Goal: Task Accomplishment & Management: Use online tool/utility

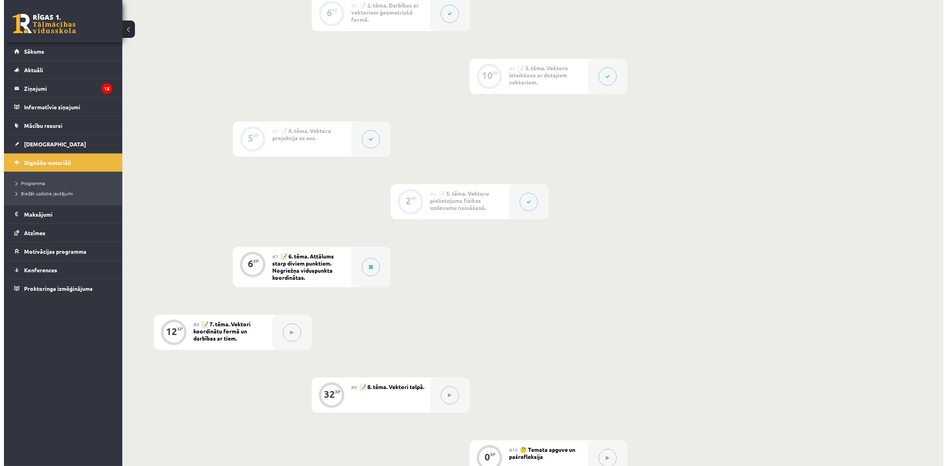
scroll to position [345, 0]
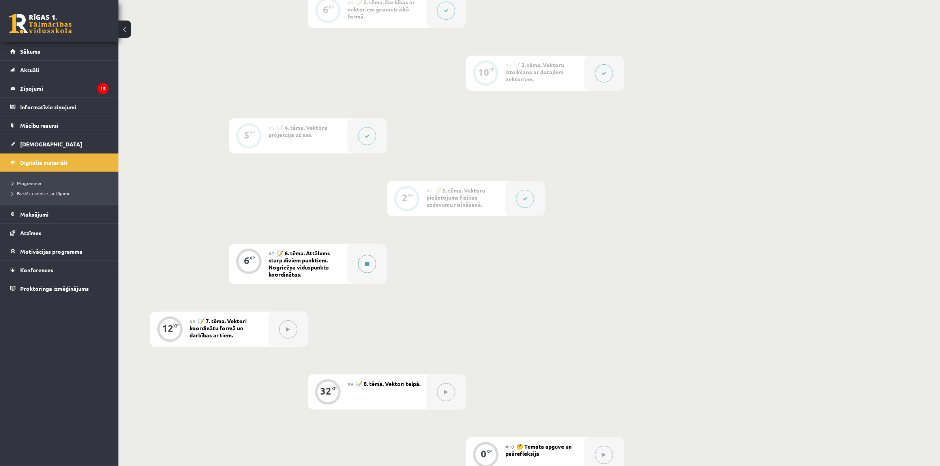
click at [372, 262] on button at bounding box center [367, 264] width 18 height 18
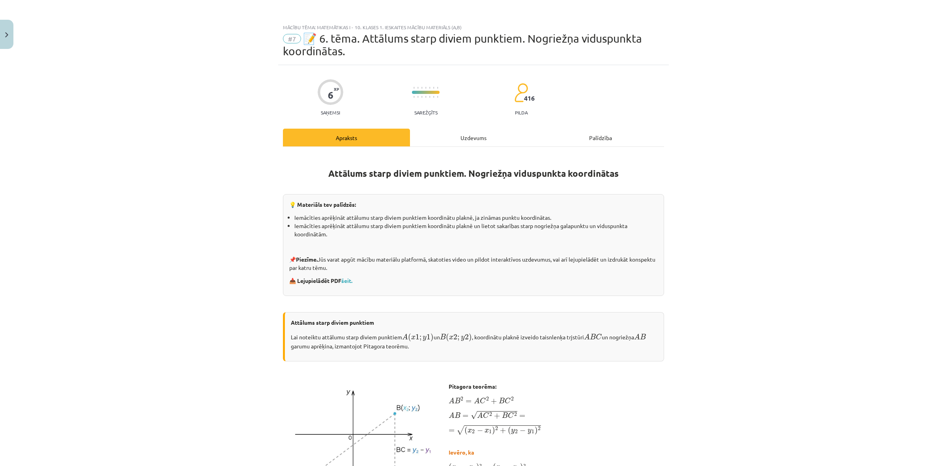
click at [440, 143] on div "Uzdevums" at bounding box center [473, 138] width 127 height 18
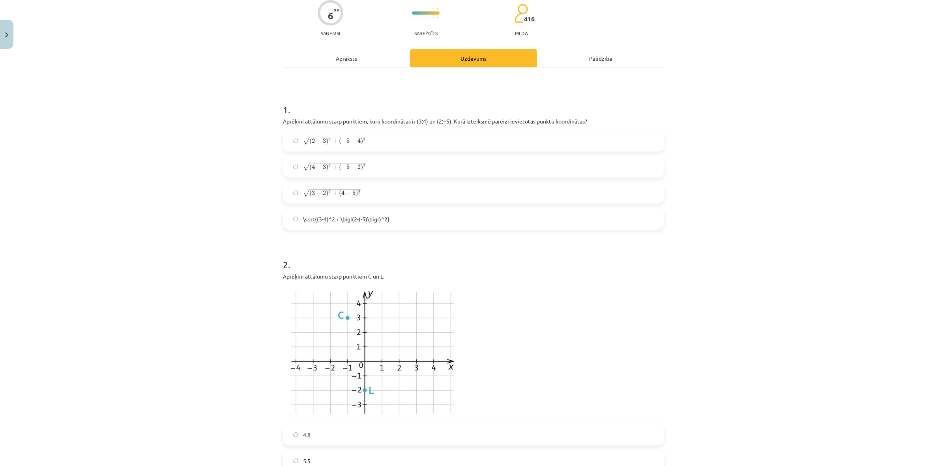
scroll to position [118, 0]
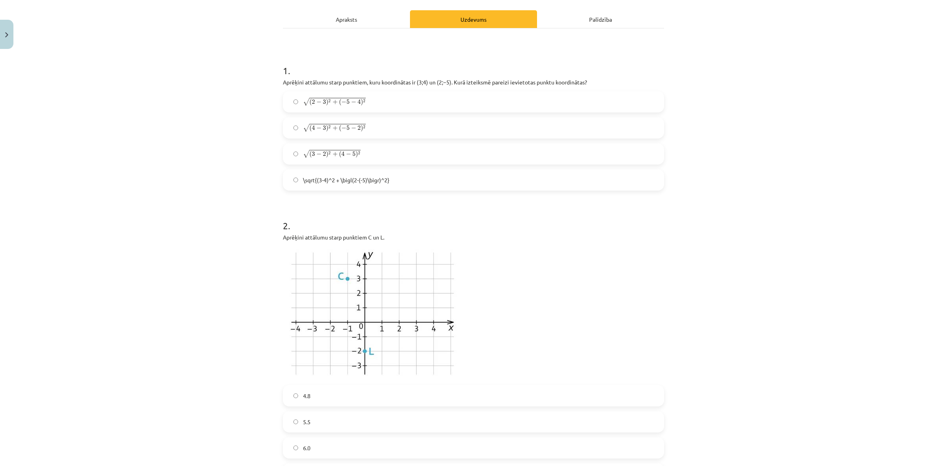
click at [383, 153] on label "√ ( 3 − 2 ) 2 + ( 4 − 5 ) 2 ( 3 − 2 ) 2 + ( 4 − 5 ) 2" at bounding box center [474, 154] width 380 height 20
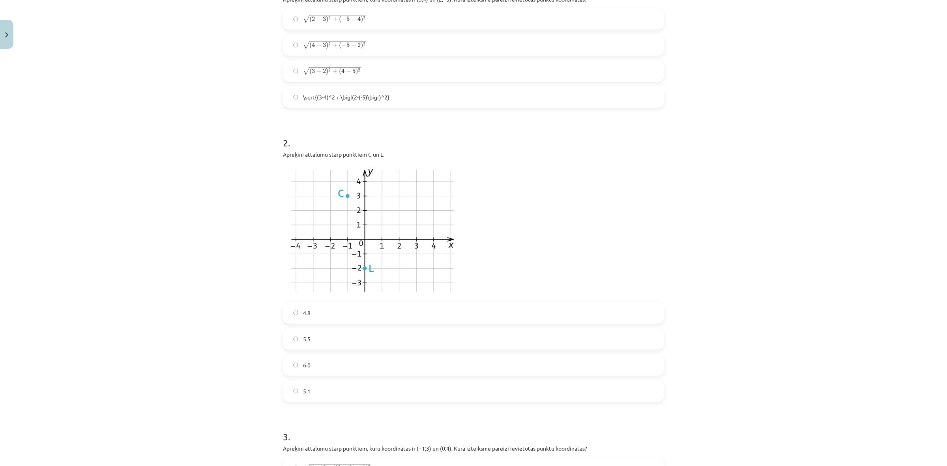
scroll to position [266, 0]
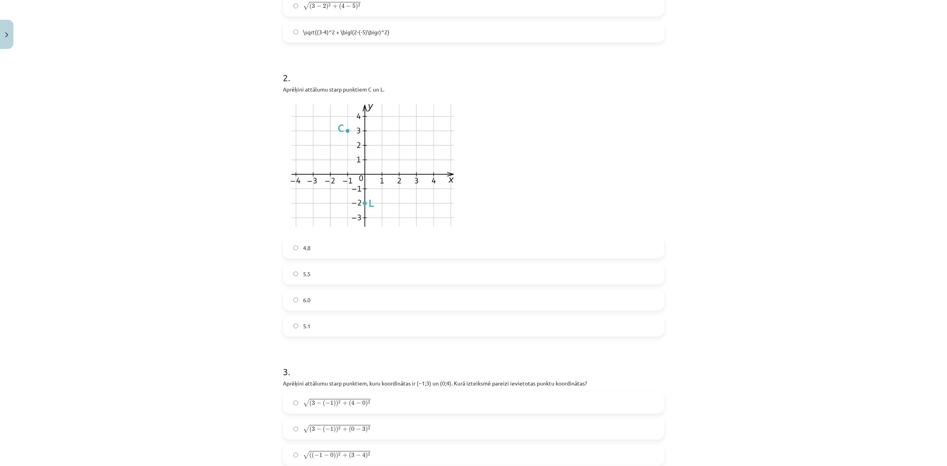
click at [322, 293] on label "6.0" at bounding box center [474, 300] width 380 height 20
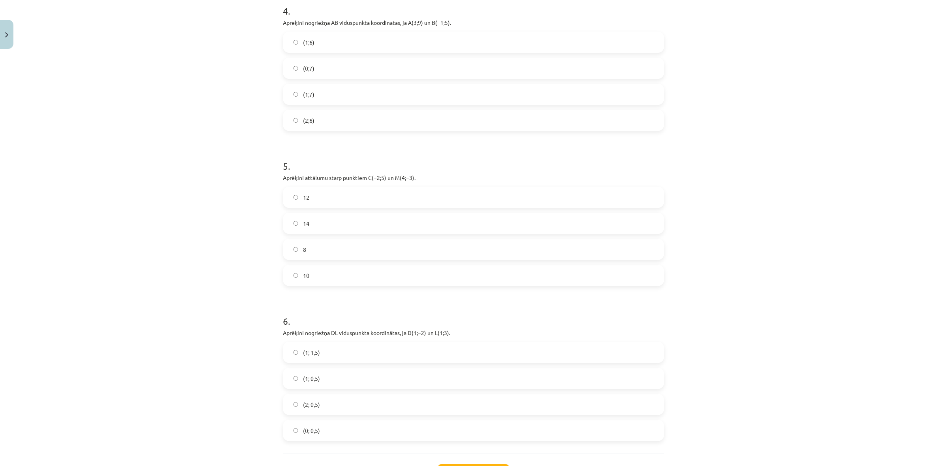
scroll to position [777, 0]
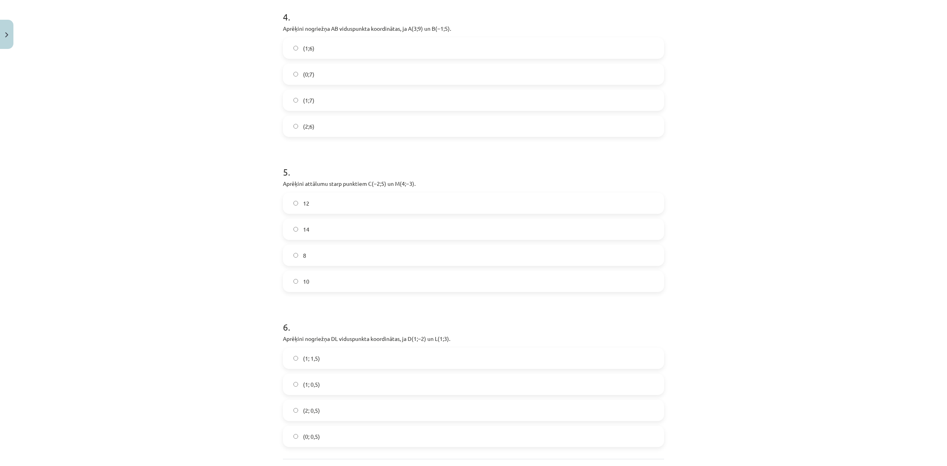
click at [371, 92] on label "(1;7)" at bounding box center [474, 100] width 380 height 20
click at [327, 275] on label "10" at bounding box center [474, 282] width 380 height 20
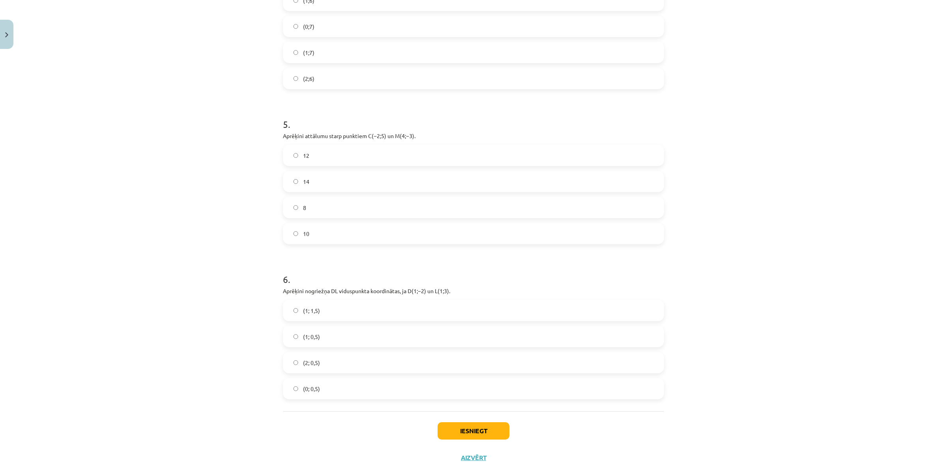
scroll to position [826, 0]
click at [334, 332] on label "(1; 0,5)" at bounding box center [474, 335] width 380 height 20
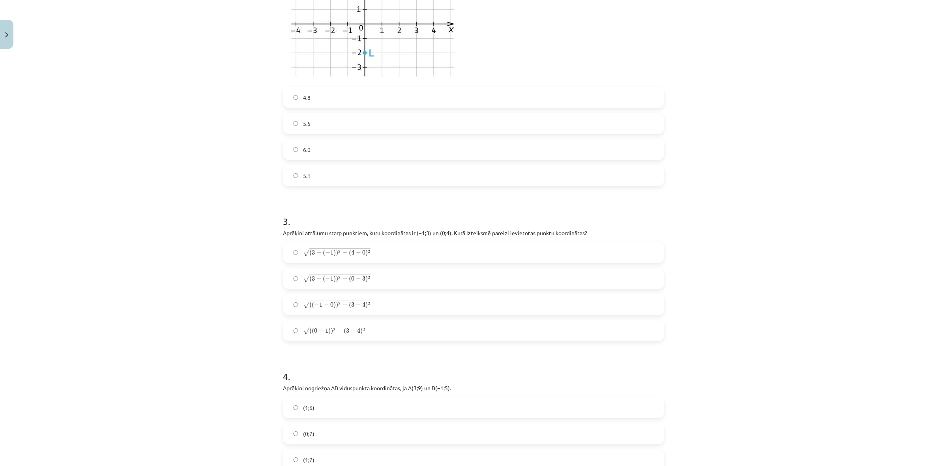
scroll to position [431, 0]
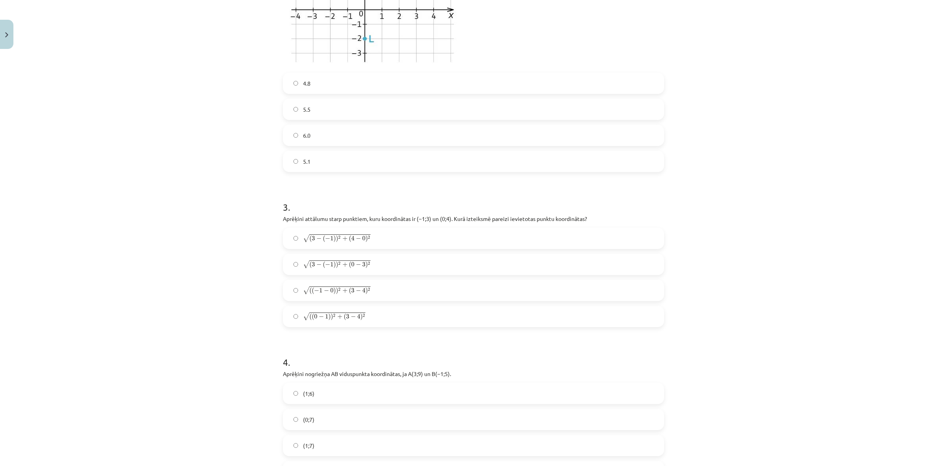
click at [349, 265] on span "(" at bounding box center [350, 264] width 2 height 7
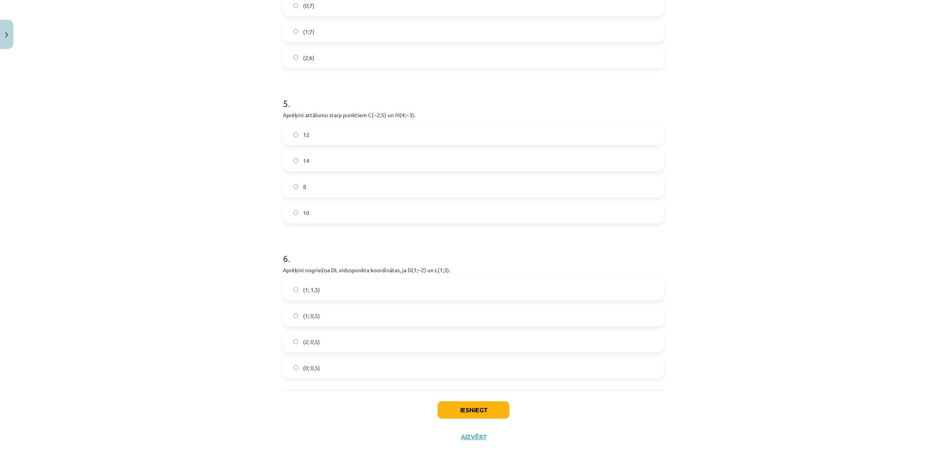
scroll to position [849, 0]
click at [486, 407] on button "Iesniegt" at bounding box center [474, 406] width 72 height 17
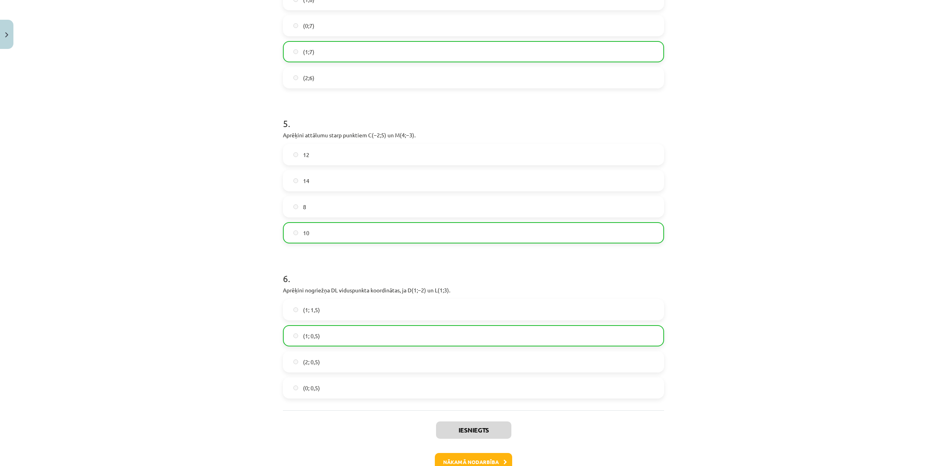
scroll to position [874, 0]
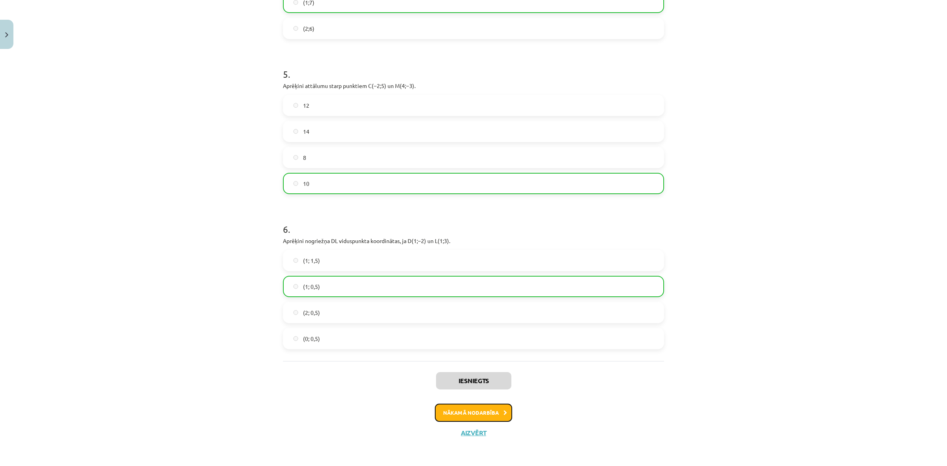
click at [469, 409] on button "Nākamā nodarbība" at bounding box center [473, 413] width 77 height 18
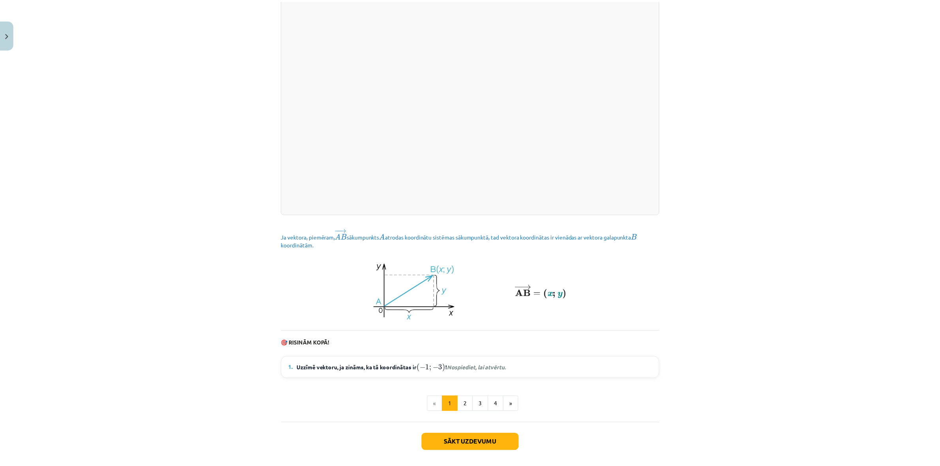
scroll to position [922, 0]
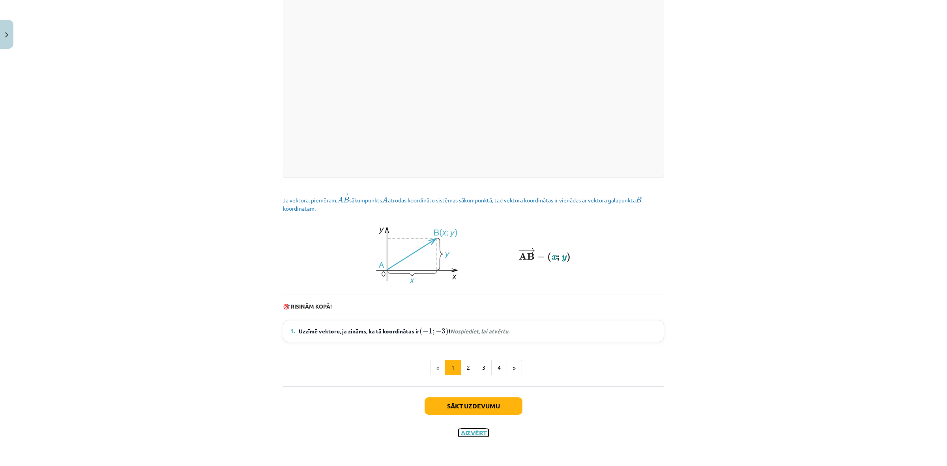
click at [476, 431] on button "Aizvērt" at bounding box center [474, 433] width 30 height 8
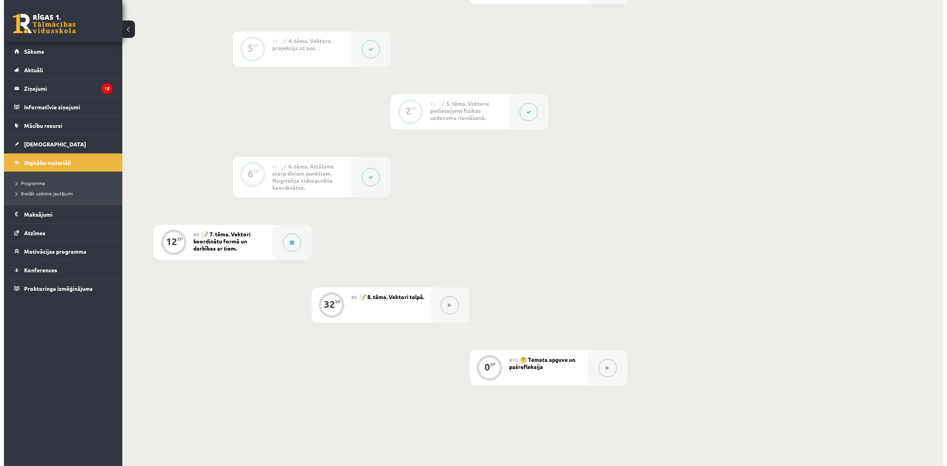
scroll to position [444, 0]
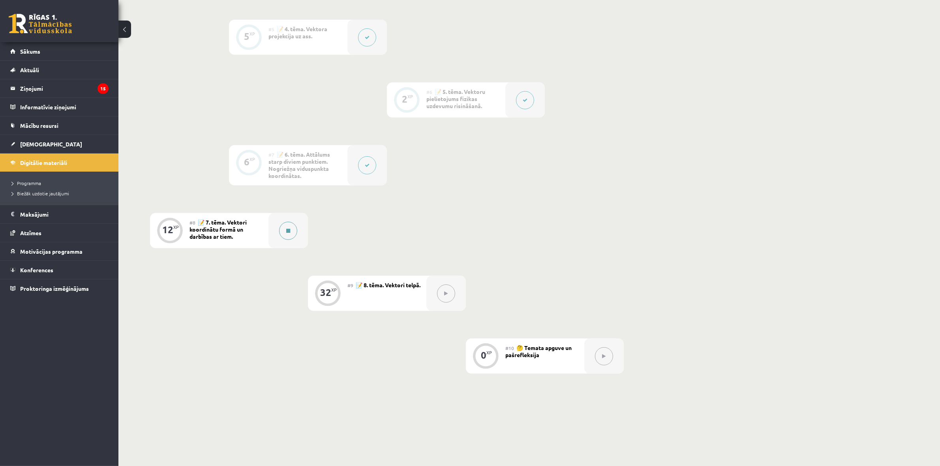
click at [291, 230] on button at bounding box center [288, 231] width 18 height 18
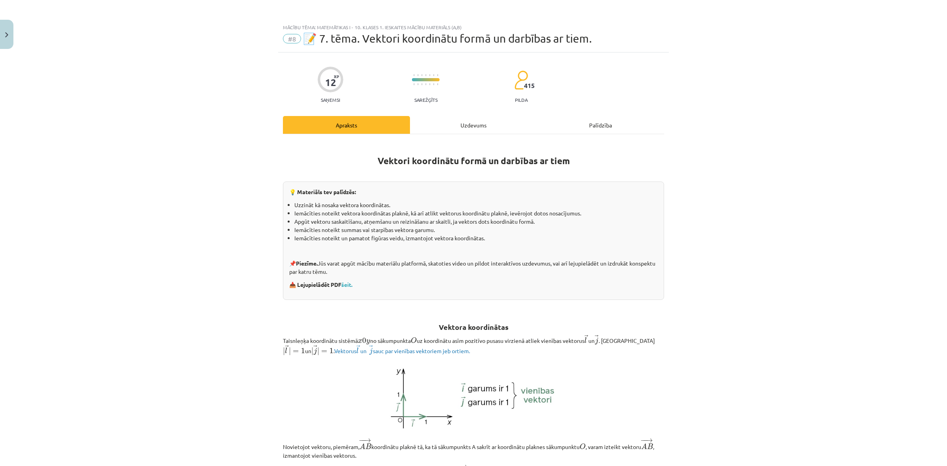
click at [482, 129] on div "Uzdevums" at bounding box center [473, 125] width 127 height 18
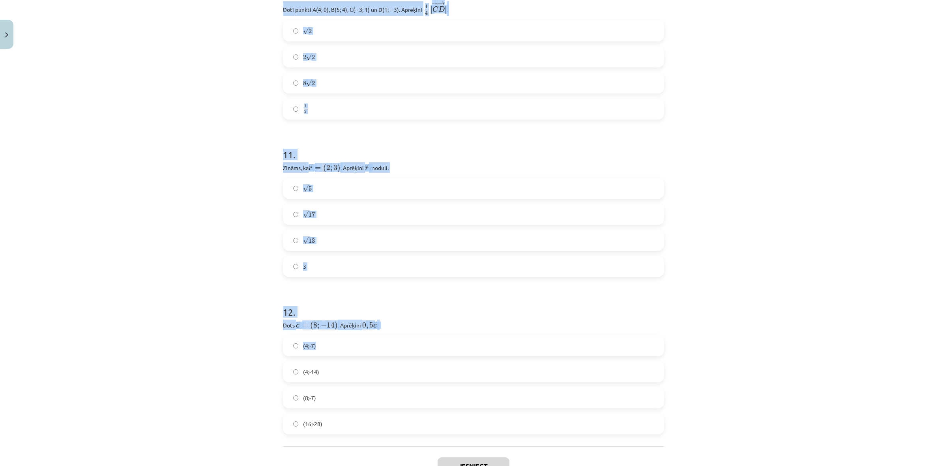
scroll to position [2075, 0]
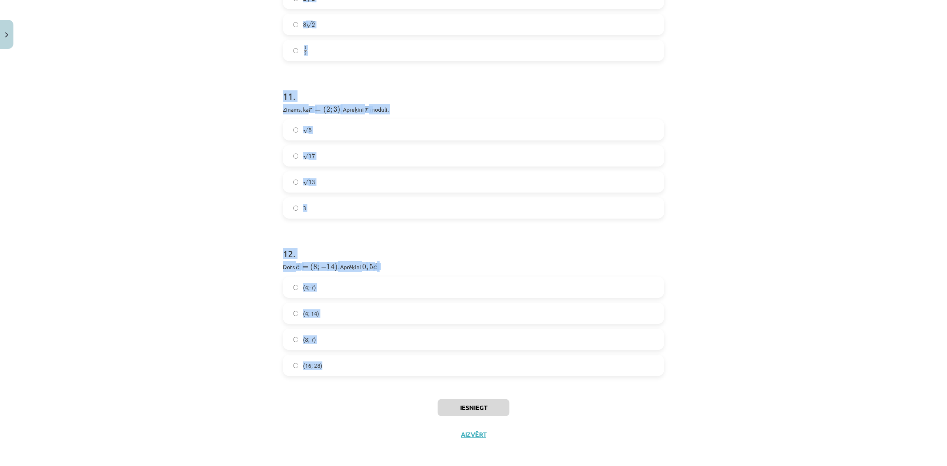
drag, startPoint x: 287, startPoint y: 261, endPoint x: 392, endPoint y: 366, distance: 148.5
copy form "Dots ﻿ → k = ( − 2 , 5 ; 6 ) k → = ( − 2 , 5 ; 6 ) un ﻿﻿ → m = ( 4 , 5 ; − 13 )…"
click at [834, 259] on div "Mācību tēma: Matemātikas i - 10. klases 1. ieskaites mācību materiāls (a,b) #8 …" at bounding box center [473, 233] width 947 height 466
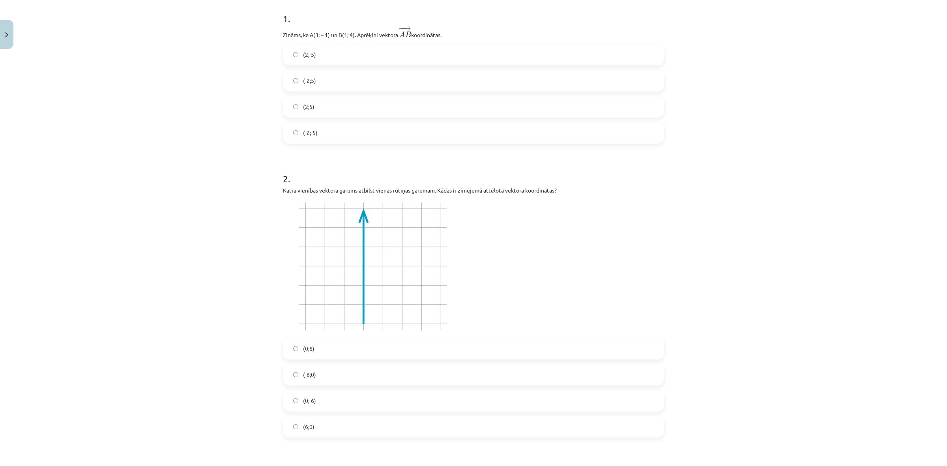
scroll to position [161, 0]
click at [345, 81] on label "(-2;5)" at bounding box center [474, 78] width 380 height 20
click at [335, 403] on label "(0;-6)" at bounding box center [474, 398] width 380 height 20
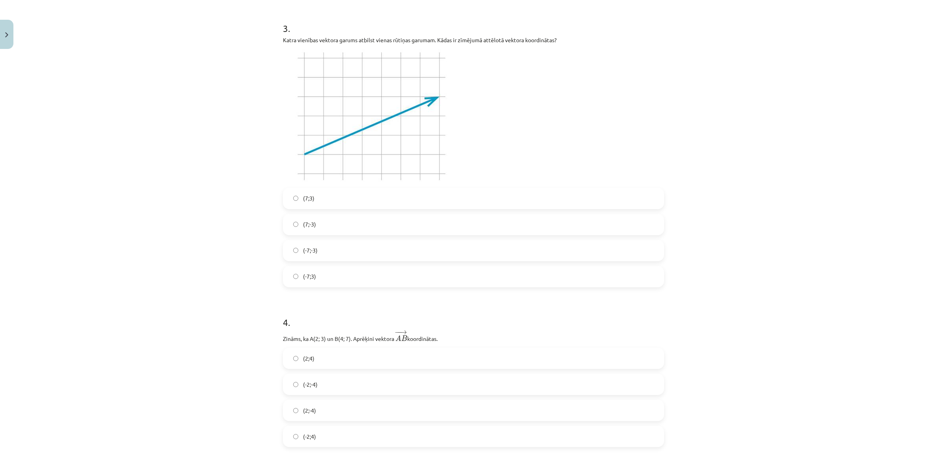
scroll to position [605, 0]
click at [321, 196] on label "(7;3)" at bounding box center [474, 196] width 380 height 20
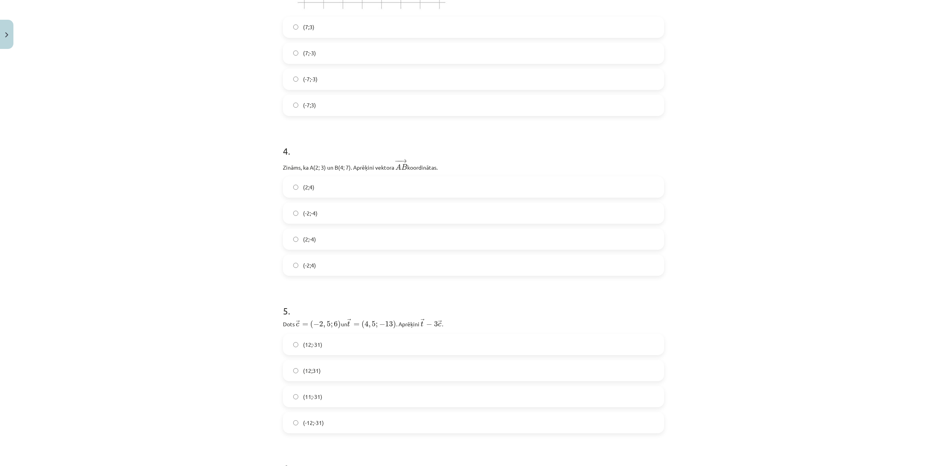
scroll to position [802, 0]
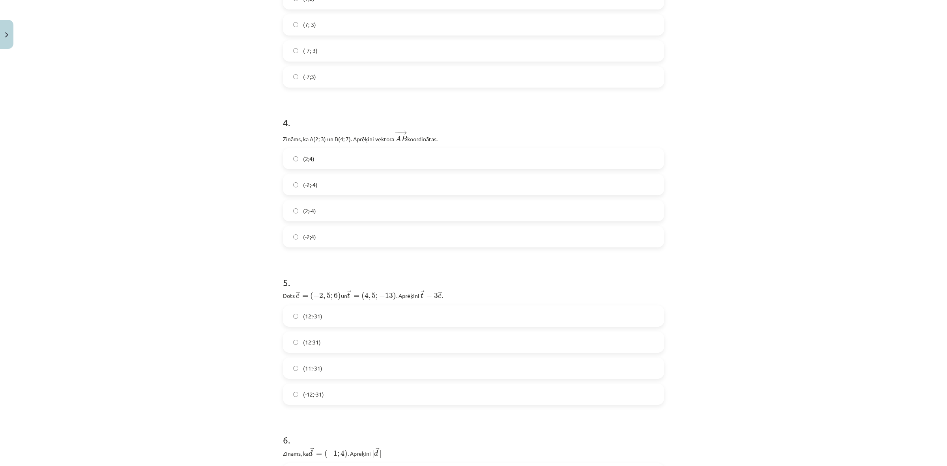
click at [321, 156] on label "(2;4)" at bounding box center [474, 159] width 380 height 20
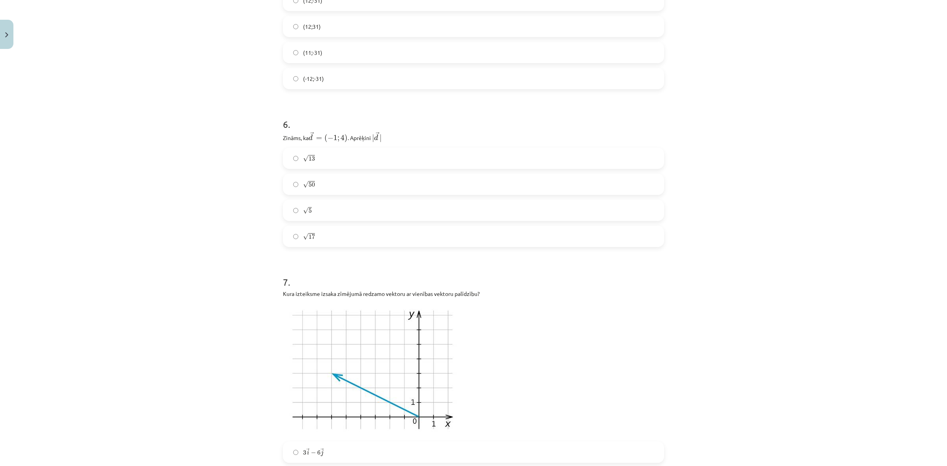
scroll to position [1080, 0]
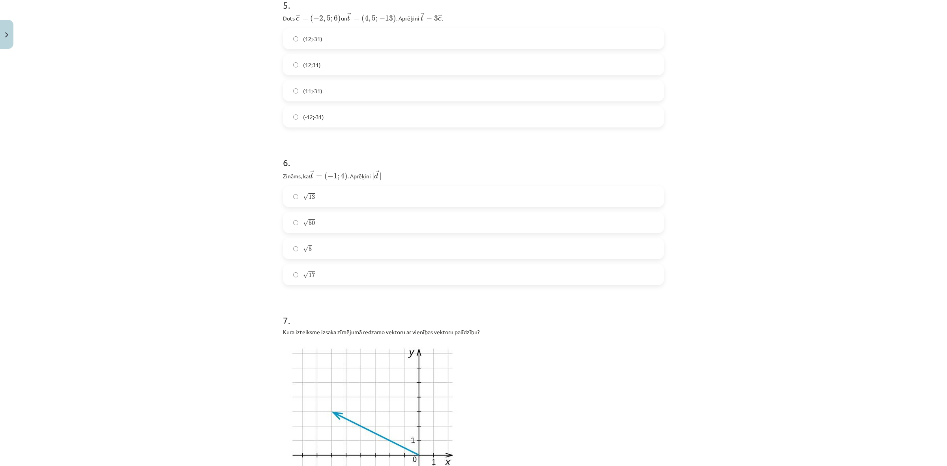
click at [333, 44] on label "(12;-31)" at bounding box center [474, 39] width 380 height 20
click at [333, 271] on label "√ 17 17" at bounding box center [474, 275] width 380 height 20
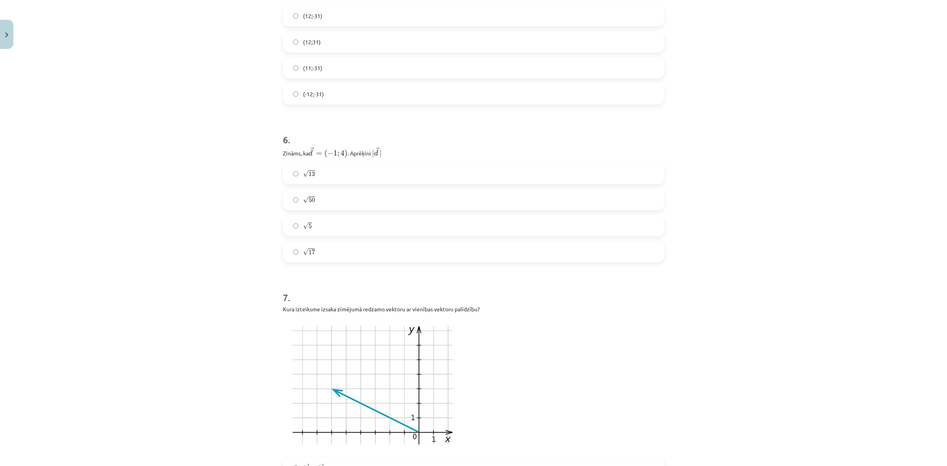
scroll to position [1228, 0]
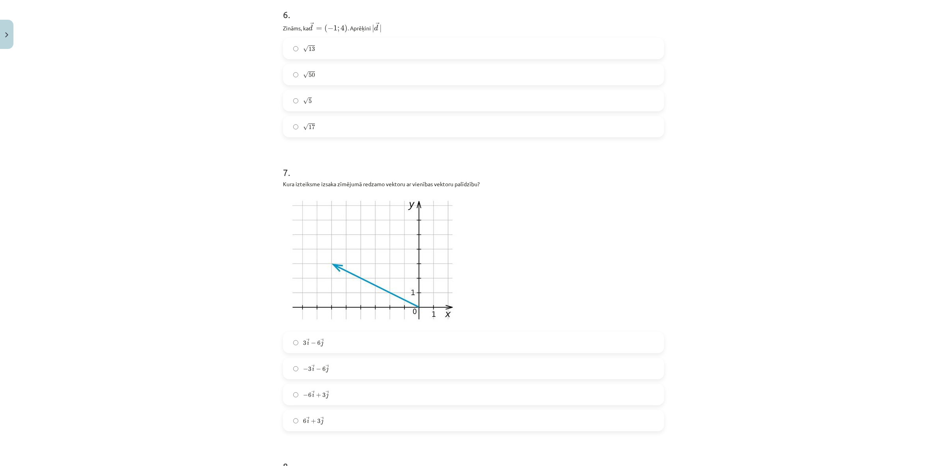
click at [313, 52] on label "√ 13 13" at bounding box center [474, 49] width 380 height 20
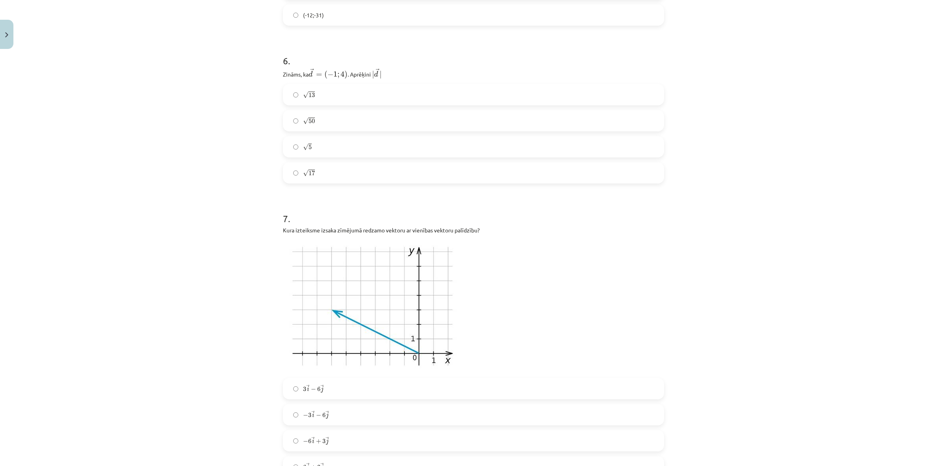
scroll to position [1178, 0]
click at [333, 175] on label "√ 17 17" at bounding box center [474, 176] width 380 height 20
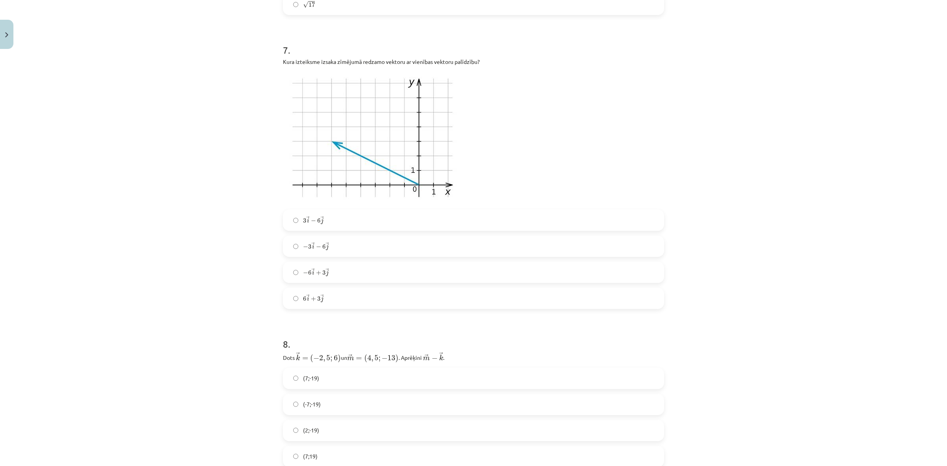
scroll to position [1376, 0]
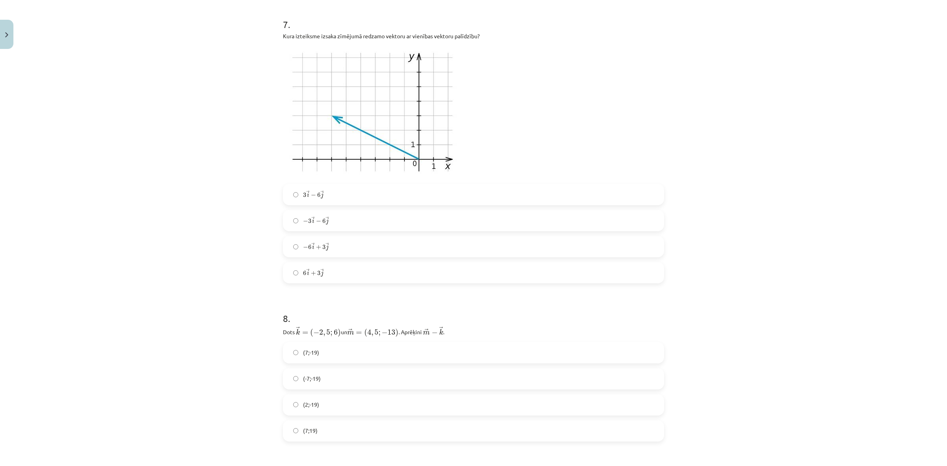
click at [321, 242] on label "− 6 → i + 3 → j − 6 i → + 3 j →" at bounding box center [474, 247] width 380 height 20
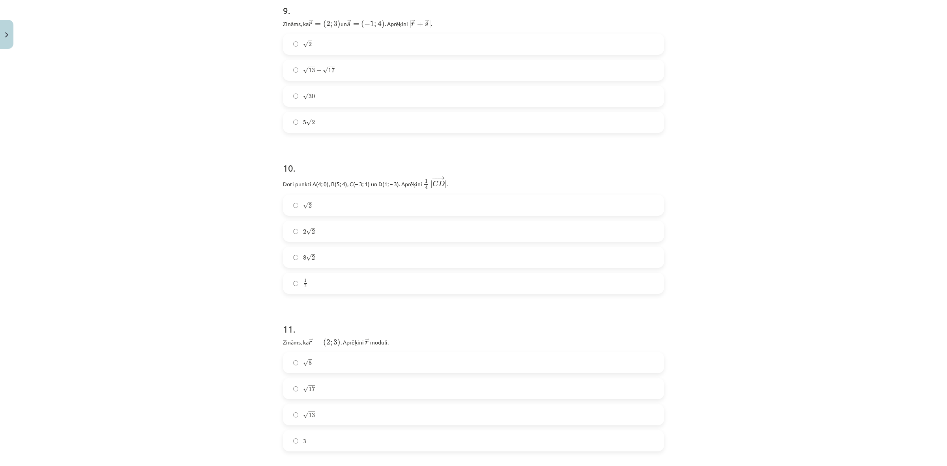
scroll to position [1848, 0]
click at [342, 108] on label "5 √ 2 5 2" at bounding box center [474, 117] width 380 height 20
click at [323, 243] on label "8 √ 2 8 2" at bounding box center [474, 252] width 380 height 20
click at [324, 203] on label "√ 2 2" at bounding box center [474, 199] width 380 height 20
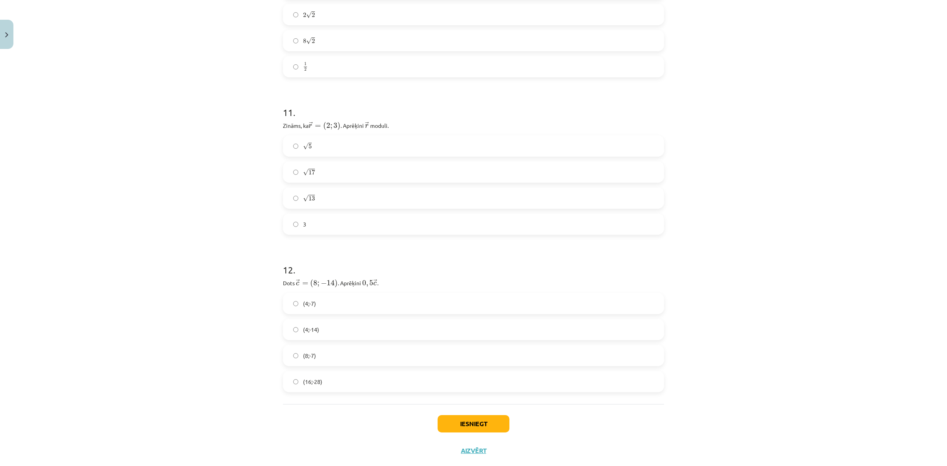
scroll to position [2075, 0]
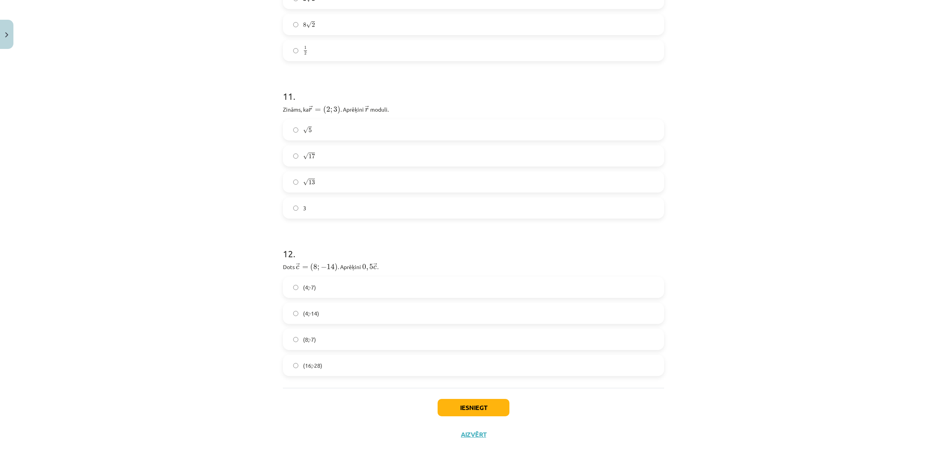
click at [339, 180] on label "√ 13 13" at bounding box center [474, 182] width 380 height 20
click at [320, 319] on label "(4;-14)" at bounding box center [474, 314] width 380 height 20
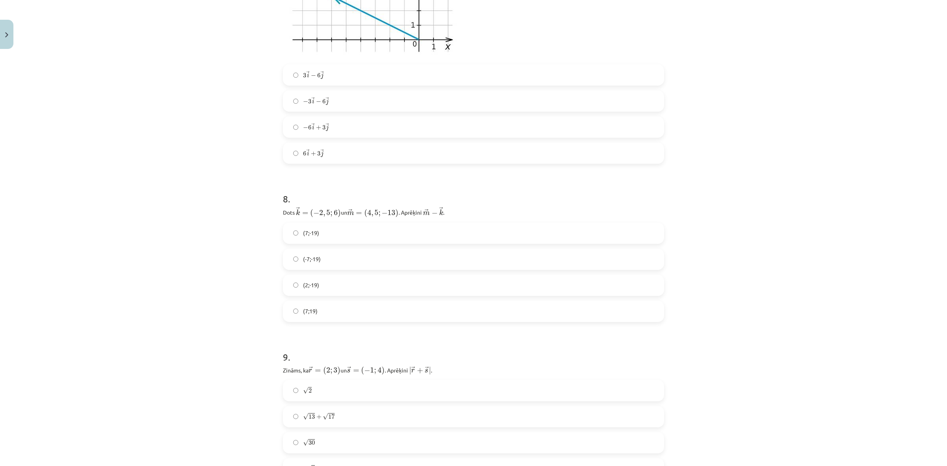
scroll to position [1532, 0]
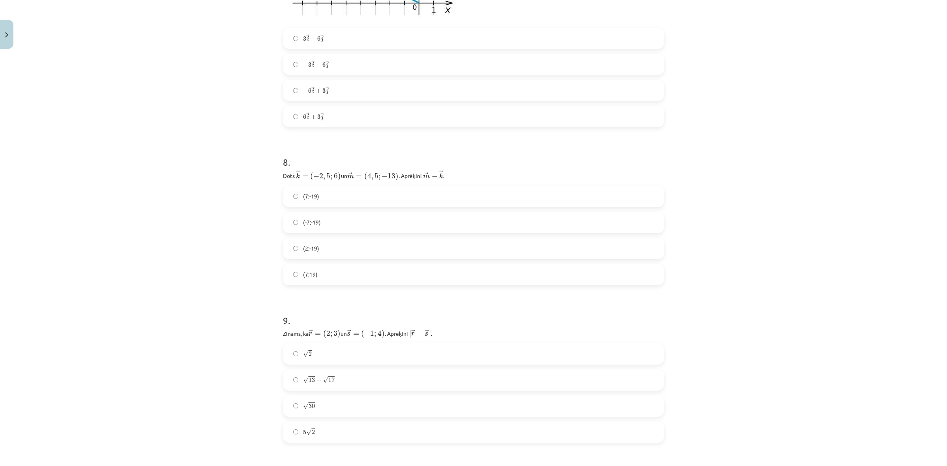
click at [319, 224] on label "(-7;-19)" at bounding box center [474, 223] width 380 height 20
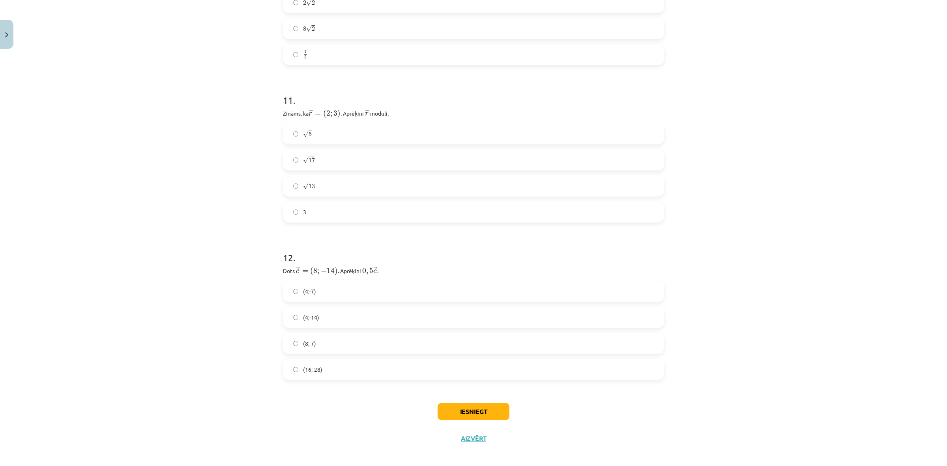
scroll to position [2075, 0]
click at [478, 407] on button "Iesniegt" at bounding box center [474, 407] width 72 height 17
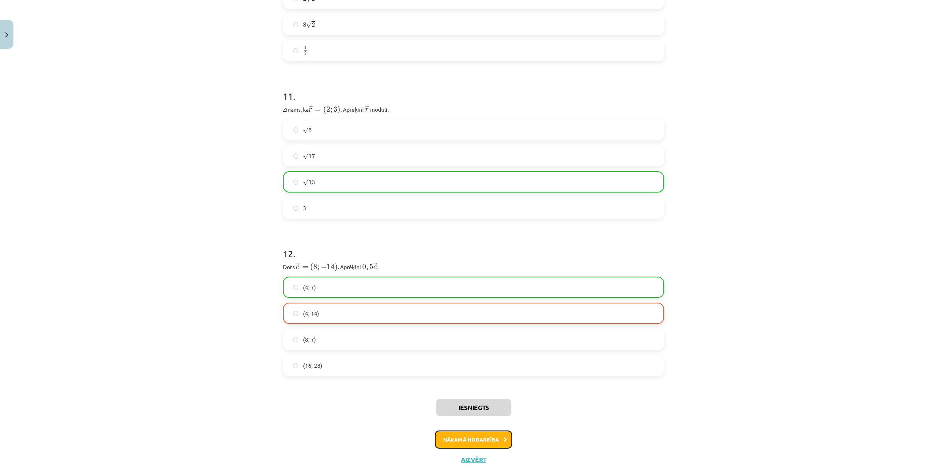
click at [483, 435] on button "Nākamā nodarbība" at bounding box center [473, 440] width 77 height 18
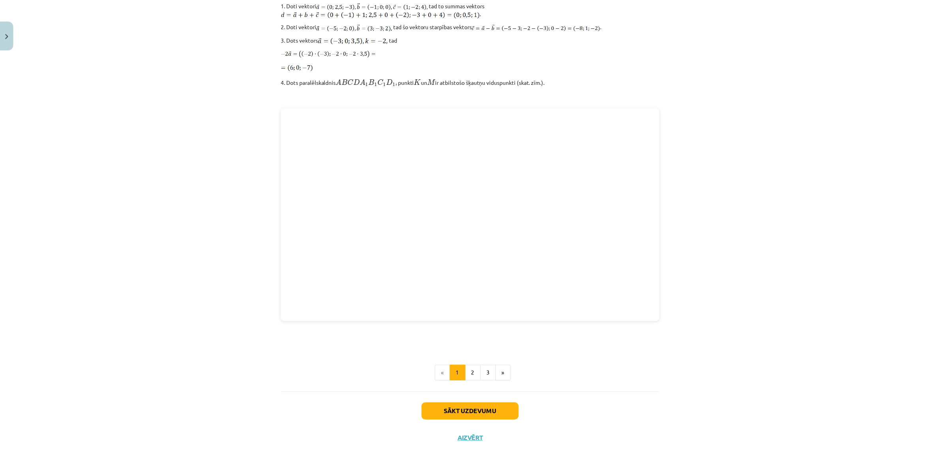
scroll to position [918, 0]
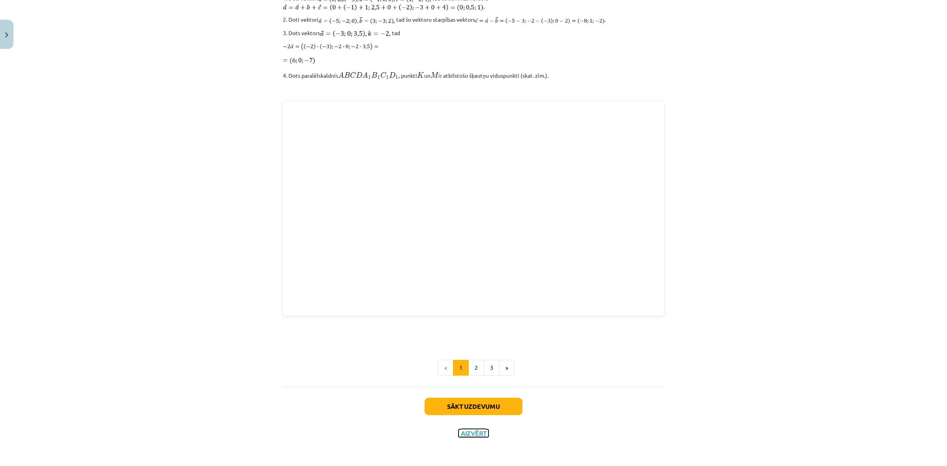
click at [476, 433] on button "Aizvērt" at bounding box center [474, 434] width 30 height 8
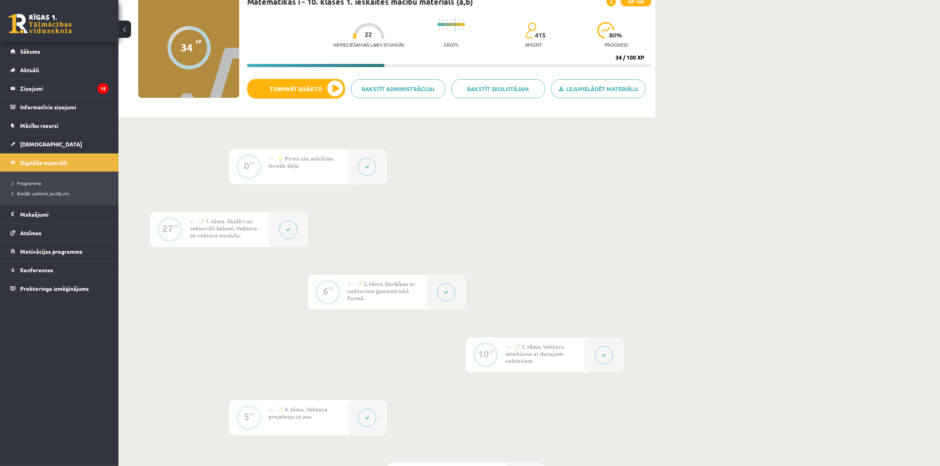
scroll to position [0, 0]
